Goal: Transaction & Acquisition: Purchase product/service

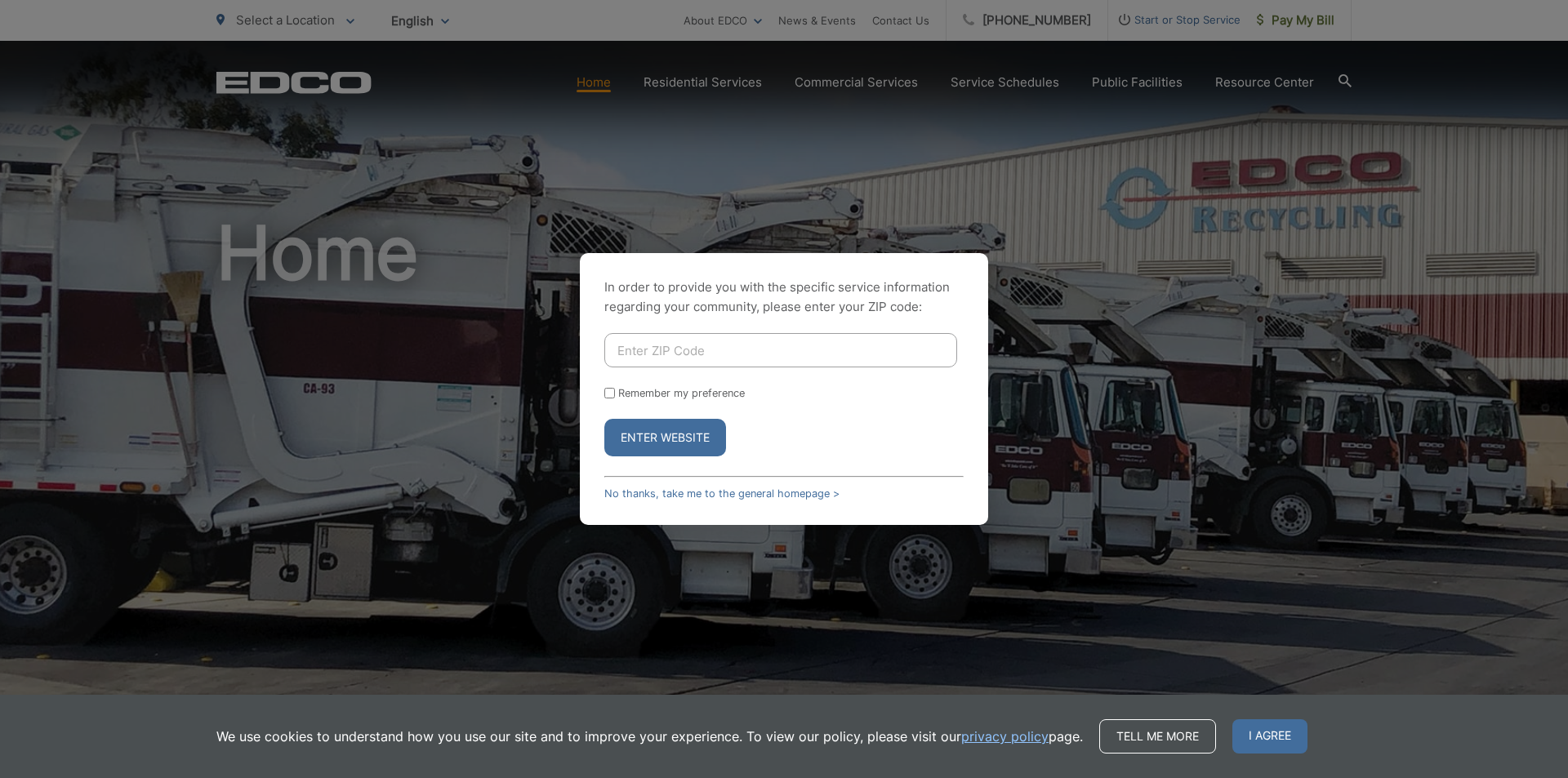
click at [797, 343] on input "Enter ZIP Code" at bounding box center [781, 350] width 352 height 34
type input "91945"
click at [667, 435] on button "Enter Website" at bounding box center [665, 438] width 121 height 38
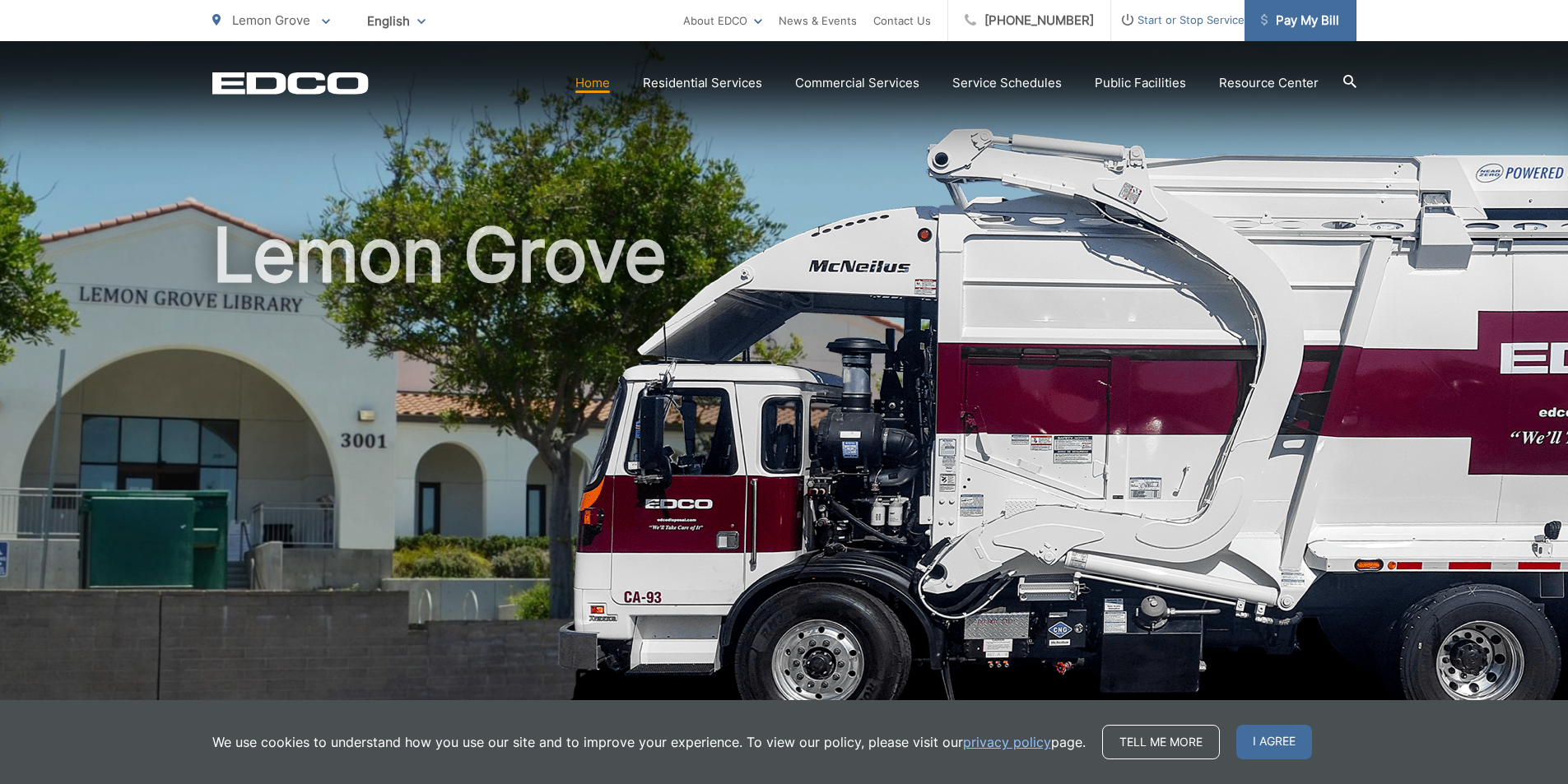
click at [1303, 17] on span "Pay My Bill" at bounding box center [1300, 20] width 78 height 20
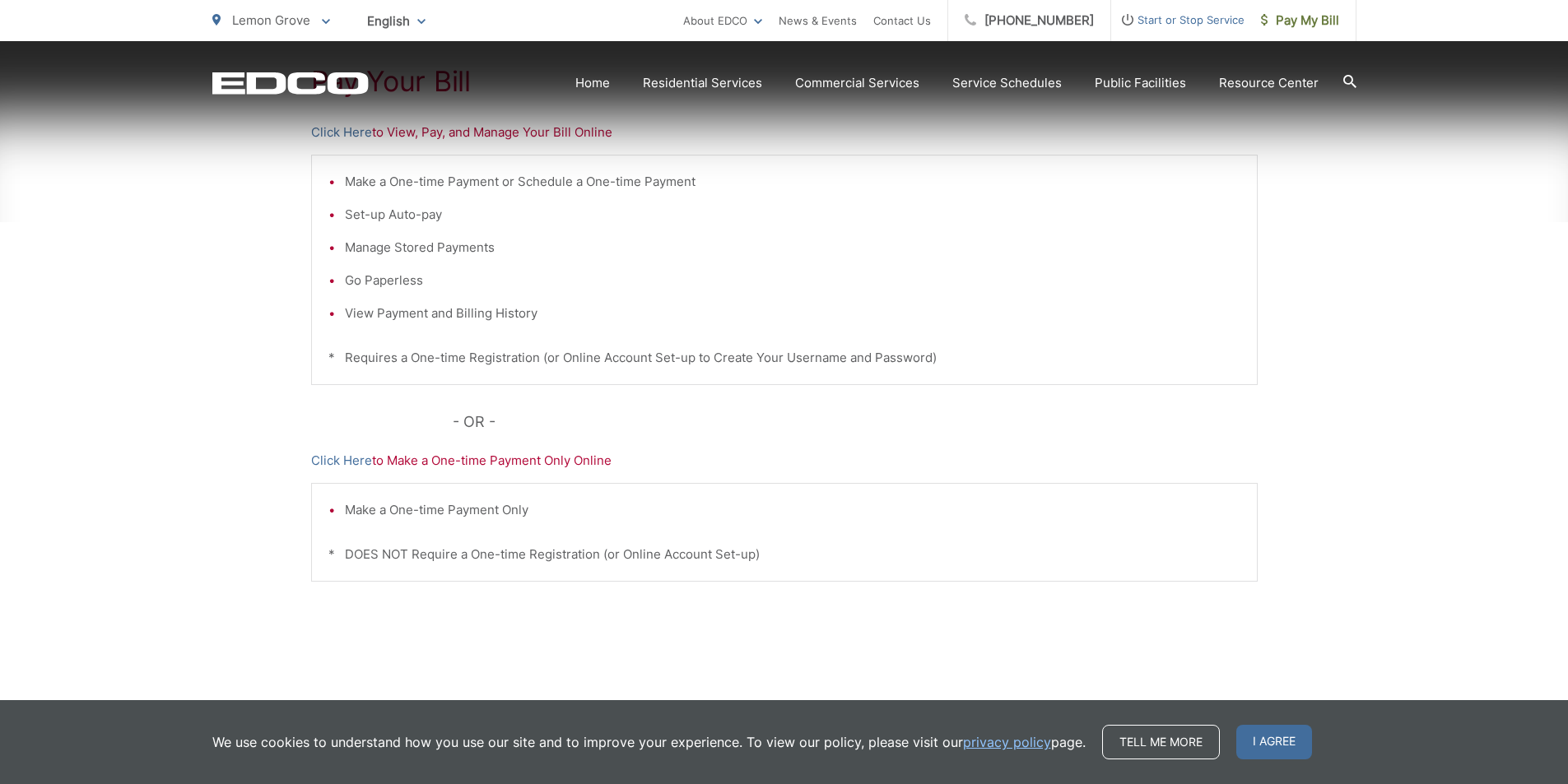
scroll to position [386, 0]
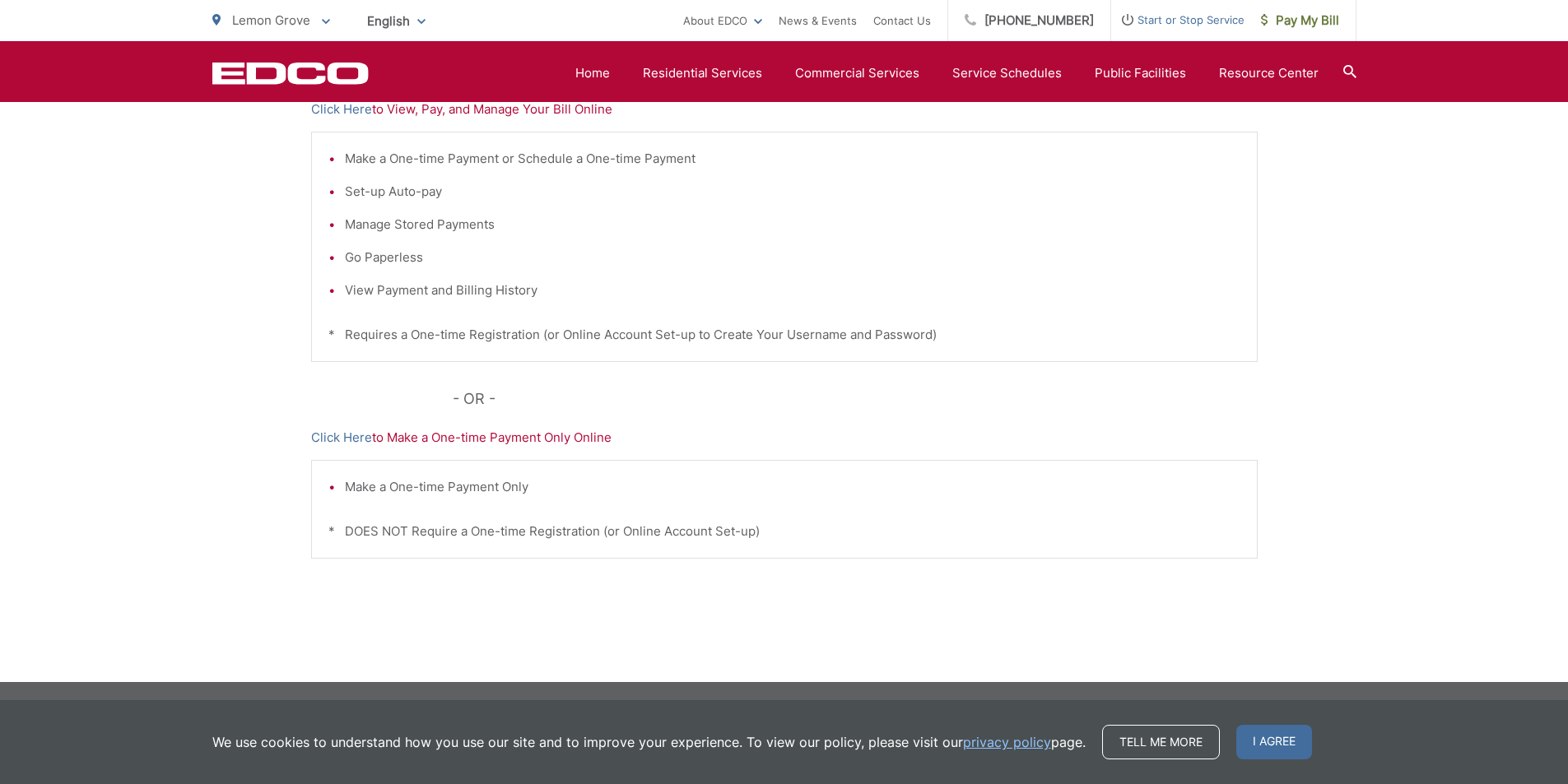
click at [393, 534] on p "* DOES NOT Require a One-time Registration (or Online Account Set-up)" at bounding box center [784, 531] width 912 height 20
click at [341, 436] on link "Click Here" at bounding box center [341, 437] width 61 height 20
